Goal: Task Accomplishment & Management: Use online tool/utility

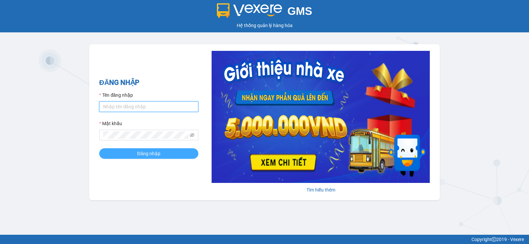
type input "chauq1.tralanvien"
click at [147, 154] on span "Đăng nhập" at bounding box center [148, 153] width 23 height 7
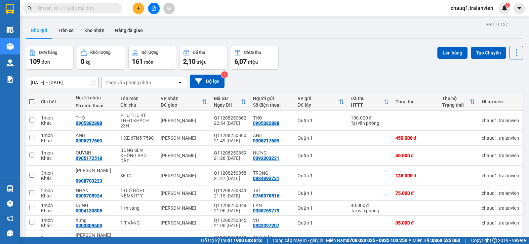
click at [73, 78] on input "[DATE] – [DATE]" at bounding box center [62, 82] width 72 height 11
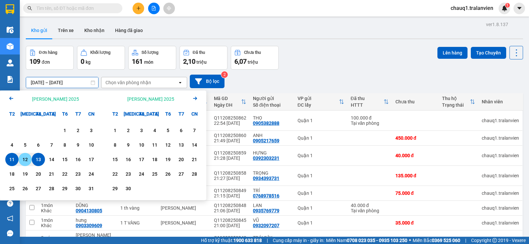
click at [25, 160] on div "12" at bounding box center [24, 160] width 9 height 8
type input "[DATE] – [DATE]"
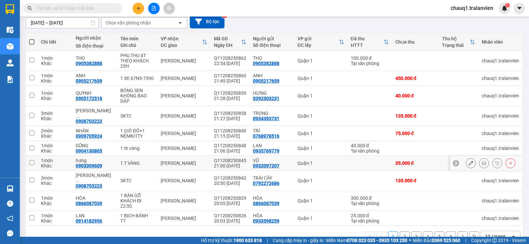
scroll to position [60, 0]
click at [504, 231] on div "10 / trang" at bounding box center [496, 236] width 30 height 11
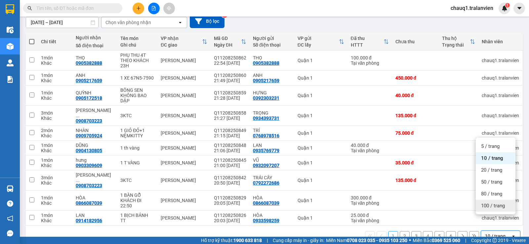
click at [495, 206] on span "100 / trang" at bounding box center [493, 206] width 24 height 7
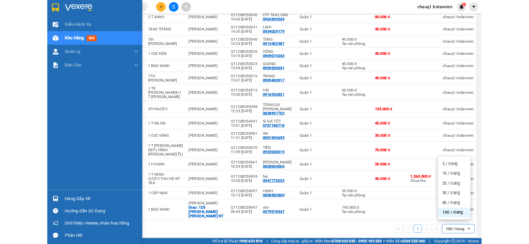
scroll to position [0, 0]
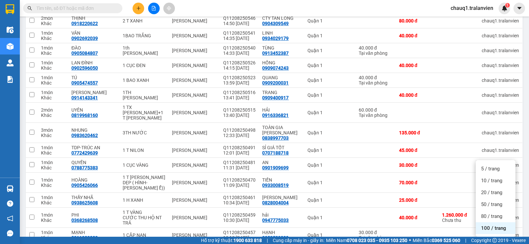
click at [53, 6] on input "text" at bounding box center [75, 8] width 78 height 7
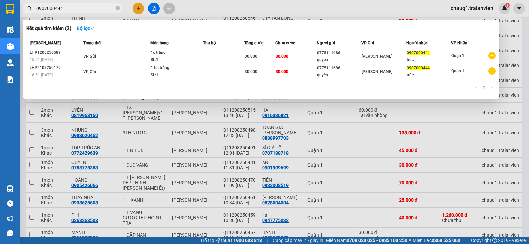
click at [75, 10] on input "0907000444" at bounding box center [75, 8] width 78 height 7
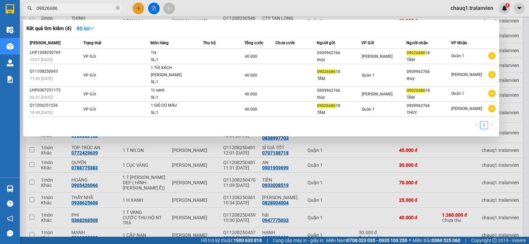
click at [83, 7] on input "09026686" at bounding box center [75, 8] width 78 height 7
drag, startPoint x: 209, startPoint y: 15, endPoint x: 189, endPoint y: 1, distance: 23.8
click at [206, 12] on div at bounding box center [264, 122] width 529 height 244
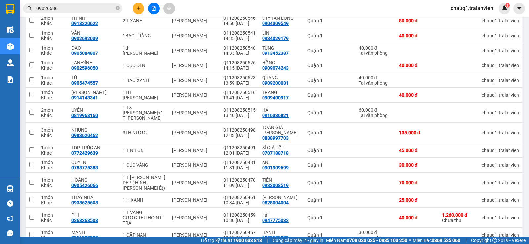
click at [71, 11] on input "09026686" at bounding box center [75, 8] width 78 height 7
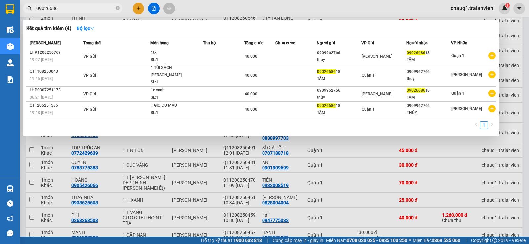
click at [71, 11] on input "09026686" at bounding box center [75, 8] width 78 height 7
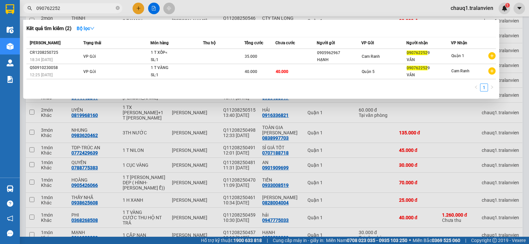
type input "090762252"
click at [117, 8] on icon "close-circle" at bounding box center [118, 8] width 4 height 4
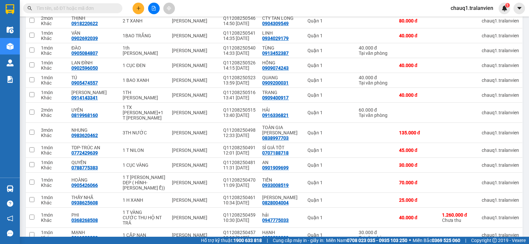
click at [89, 9] on input "text" at bounding box center [75, 8] width 78 height 7
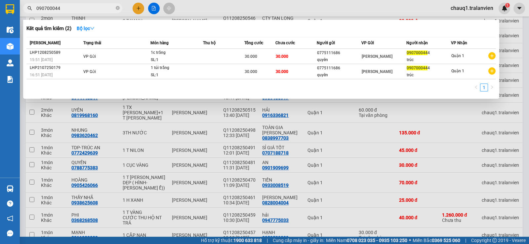
click at [100, 6] on input "090700044" at bounding box center [75, 8] width 78 height 7
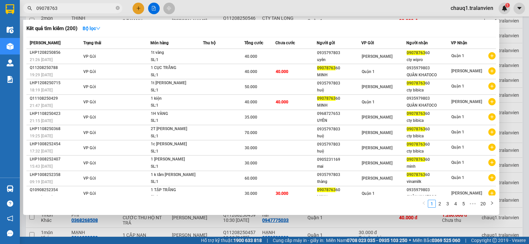
click at [56, 8] on input "09078763" at bounding box center [75, 8] width 78 height 7
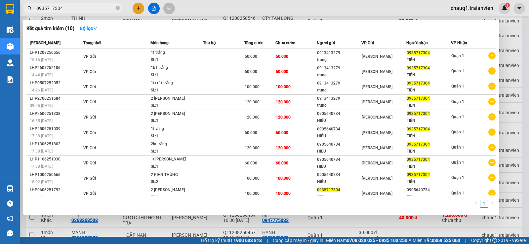
click at [87, 9] on input "0935717304" at bounding box center [75, 8] width 78 height 7
click at [87, 8] on input "0935717304" at bounding box center [75, 8] width 78 height 7
click at [87, 7] on input "0935717304" at bounding box center [75, 8] width 78 height 7
click at [86, 10] on input "0935717304" at bounding box center [75, 8] width 78 height 7
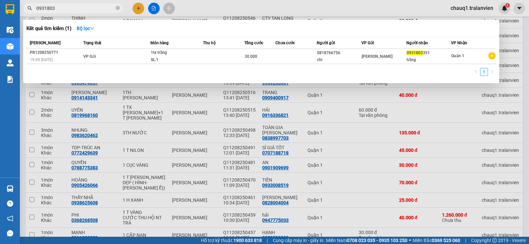
type input "0931803"
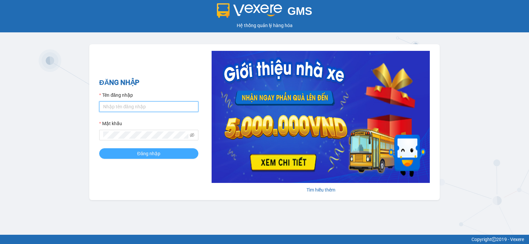
type input "chauq1.tralanvien"
click at [159, 153] on span "Đăng nhập" at bounding box center [148, 153] width 23 height 7
